Goal: Navigation & Orientation: Find specific page/section

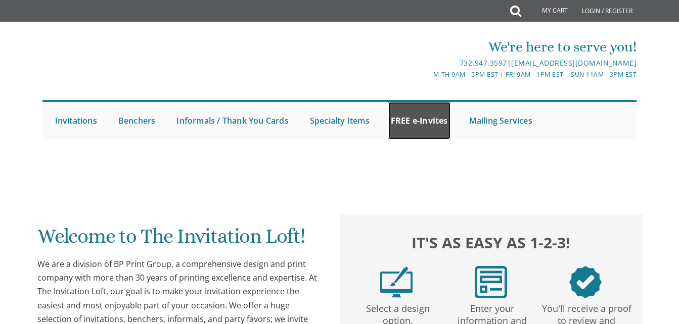
click at [421, 121] on link "FREE e-Invites" at bounding box center [419, 120] width 62 height 37
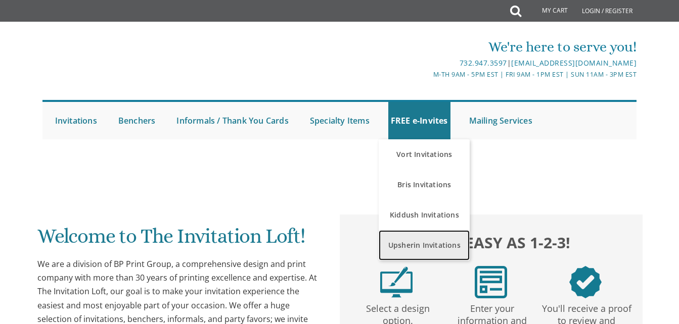
click at [416, 247] on link "Upsherin Invitations" at bounding box center [424, 245] width 91 height 30
click at [448, 245] on link "Upsherin Invitations" at bounding box center [424, 245] width 91 height 30
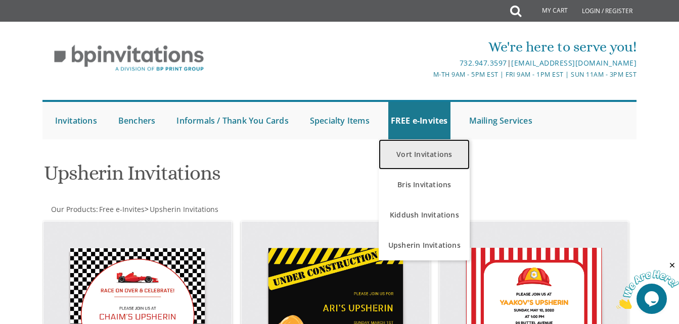
click at [415, 147] on link "Vort Invitations" at bounding box center [424, 154] width 91 height 30
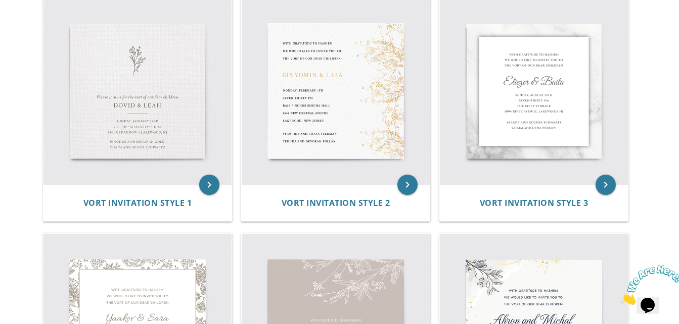
scroll to position [243, 0]
